Goal: Task Accomplishment & Management: Complete application form

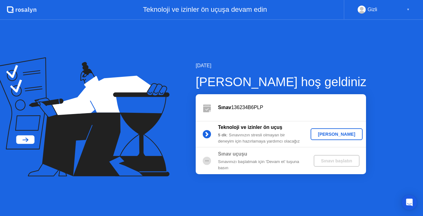
click at [339, 134] on div "[PERSON_NAME]" at bounding box center [336, 134] width 47 height 5
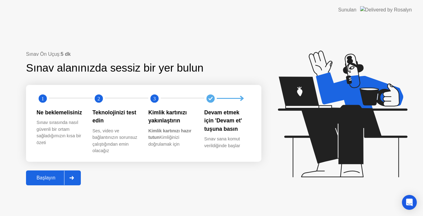
click at [46, 176] on div "Başlayın" at bounding box center [46, 178] width 36 height 6
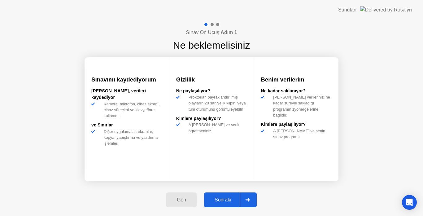
click at [223, 200] on div "Sonraki" at bounding box center [223, 200] width 34 height 6
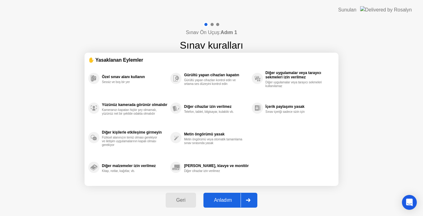
click at [223, 201] on div "Anladım" at bounding box center [222, 200] width 35 height 6
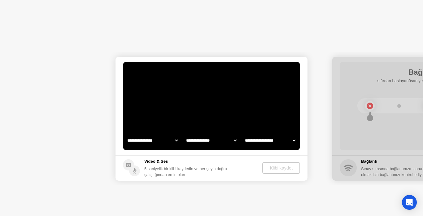
select select "**********"
select select "*******"
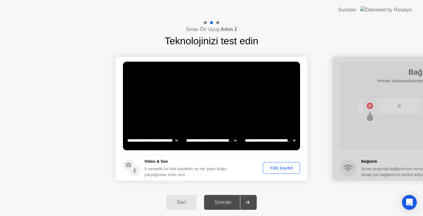
click at [227, 204] on div "Sonraki" at bounding box center [223, 202] width 34 height 6
click at [232, 204] on div "Sonraki" at bounding box center [223, 202] width 34 height 6
click at [278, 170] on div "Klibi kaydet" at bounding box center [281, 167] width 33 height 5
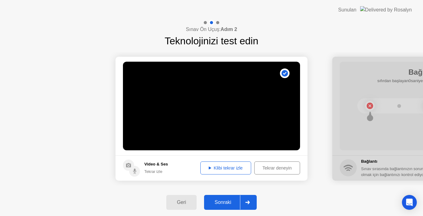
click at [267, 169] on div "Tekrar deneyin" at bounding box center [276, 167] width 41 height 5
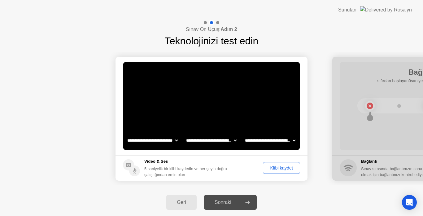
click at [279, 168] on div "Klibi kaydet" at bounding box center [281, 167] width 33 height 5
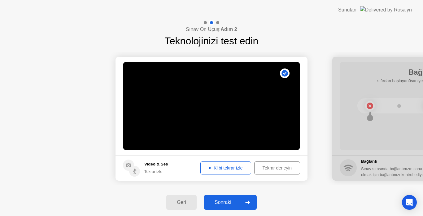
click at [223, 199] on div "Sonraki" at bounding box center [223, 202] width 34 height 6
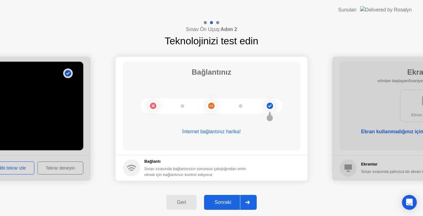
click at [224, 202] on div "Sonraki" at bounding box center [223, 202] width 34 height 6
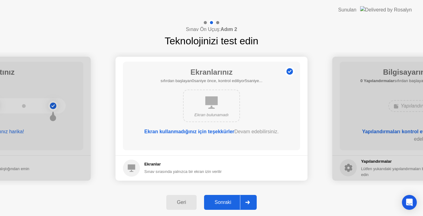
click at [227, 200] on div "Sonraki" at bounding box center [223, 202] width 34 height 6
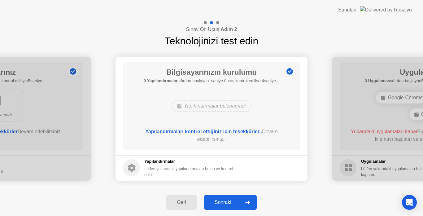
click at [227, 200] on div "Sonraki" at bounding box center [223, 202] width 34 height 6
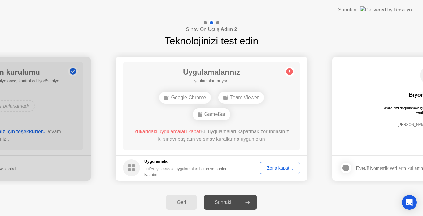
click at [275, 169] on div "Zorla kapat..." at bounding box center [280, 167] width 36 height 5
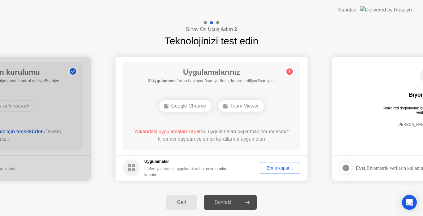
click at [278, 168] on div "Zorla kapat..." at bounding box center [280, 167] width 36 height 5
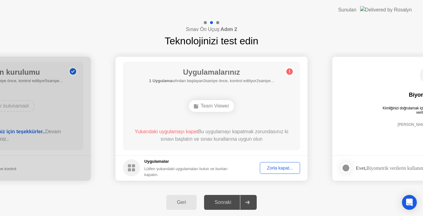
click at [263, 165] on div "Zorla kapat..." at bounding box center [280, 167] width 36 height 5
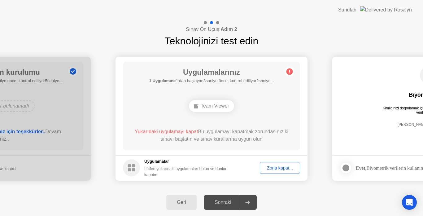
click at [210, 109] on div "Team Viewer" at bounding box center [211, 106] width 45 height 12
click at [293, 72] on circle at bounding box center [289, 71] width 7 height 7
click at [276, 167] on div "Zorla kapat..." at bounding box center [280, 167] width 36 height 5
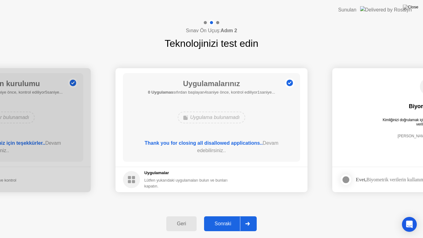
click at [230, 215] on button "Sonraki" at bounding box center [230, 223] width 53 height 15
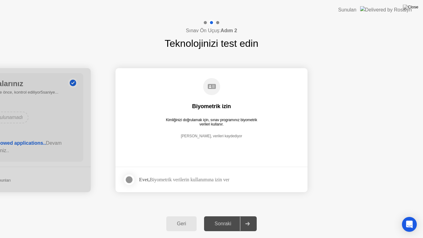
click at [226, 215] on div "Sonraki" at bounding box center [223, 224] width 34 height 6
click at [128, 180] on div at bounding box center [128, 179] width 7 height 7
click at [216, 215] on div "Sonraki" at bounding box center [223, 224] width 34 height 6
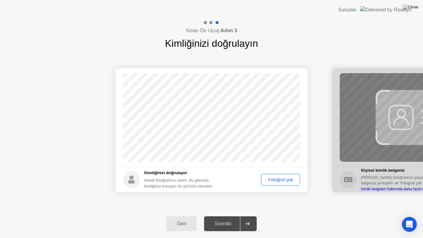
click at [281, 180] on div "Fotoğraf çek" at bounding box center [280, 179] width 35 height 5
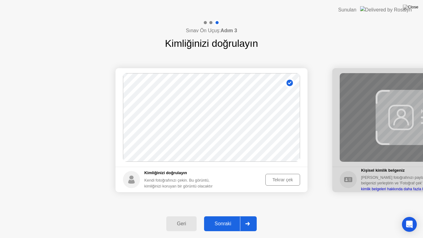
click at [229, 215] on div "Sonraki" at bounding box center [223, 224] width 34 height 6
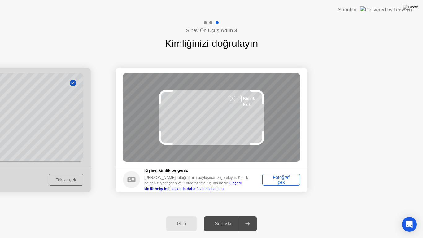
click at [285, 180] on div "Fotoğraf çek" at bounding box center [280, 180] width 33 height 10
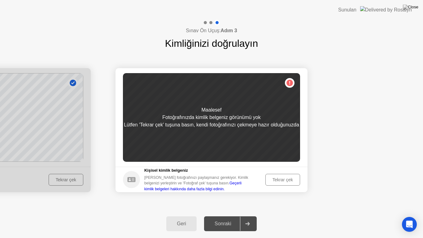
click at [278, 178] on div "Tekrar çek" at bounding box center [282, 179] width 30 height 5
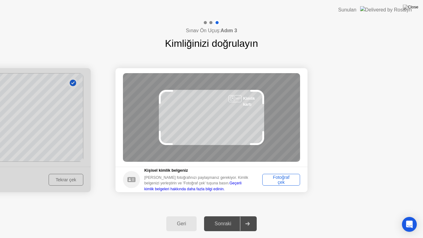
click at [278, 178] on div "Fotoğraf çek" at bounding box center [280, 180] width 33 height 10
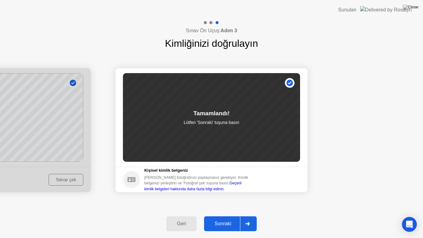
click at [225, 215] on div "Sonraki" at bounding box center [223, 224] width 34 height 6
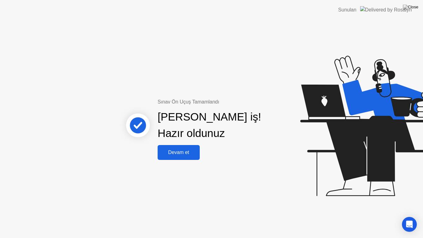
click at [180, 155] on div "Devam et" at bounding box center [178, 153] width 38 height 6
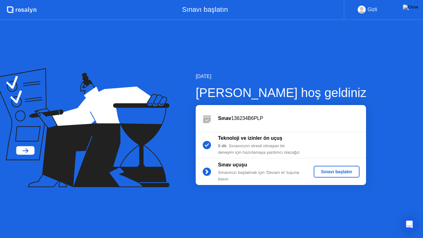
click at [336, 172] on div "Sınavı başlatın" at bounding box center [336, 171] width 41 height 5
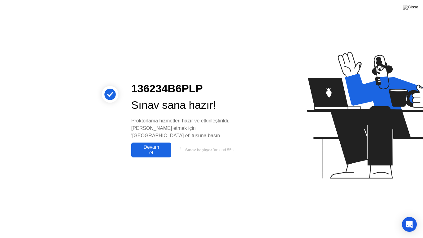
click at [143, 148] on div "Devam et" at bounding box center [151, 149] width 36 height 11
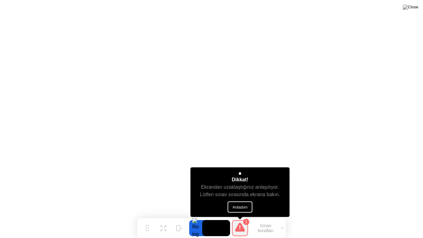
click at [243, 204] on button "Anladım" at bounding box center [240, 206] width 25 height 11
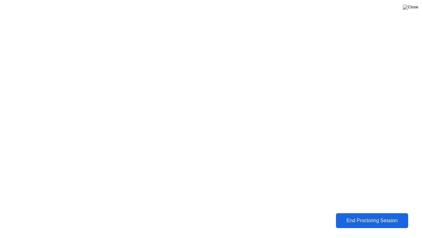
drag, startPoint x: 348, startPoint y: 222, endPoint x: 349, endPoint y: 216, distance: 6.3
click at [349, 215] on button "End Proctoring Session" at bounding box center [371, 220] width 73 height 15
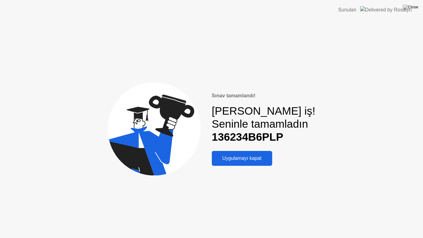
click at [239, 157] on div "Uygulamayı kapat" at bounding box center [242, 158] width 57 height 6
